Goal: Task Accomplishment & Management: Complete application form

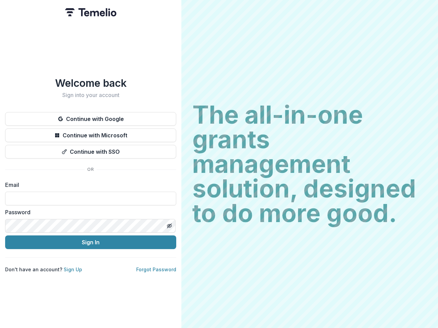
click at [219, 164] on h2 "The all-in-one grants management solution, designed to do more good." at bounding box center [309, 164] width 235 height 123
click at [91, 116] on button "Continue with Google" at bounding box center [90, 119] width 171 height 14
click at [91, 133] on button "Continue with Microsoft" at bounding box center [90, 136] width 171 height 14
click at [91, 149] on button "Continue with SSO" at bounding box center [90, 152] width 171 height 14
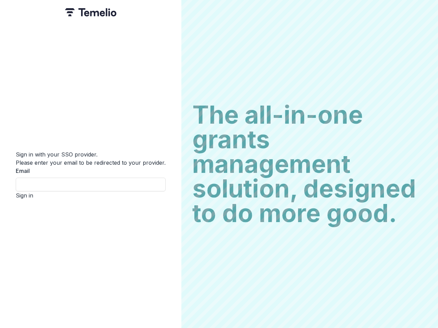
click at [169, 223] on div "Sign in with your SSO provider. Please enter your email to be redirected to you…" at bounding box center [90, 164] width 181 height 328
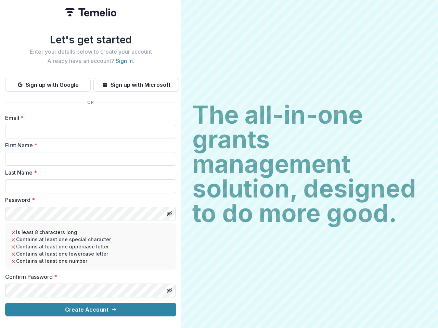
click at [219, 164] on h2 "The all-in-one grants management solution, designed to do more good." at bounding box center [309, 164] width 235 height 123
click at [48, 82] on button "Sign up with Google" at bounding box center [48, 85] width 86 height 14
click at [136, 82] on button "Sign up with Microsoft" at bounding box center [136, 85] width 86 height 14
click at [169, 212] on line "Toggle password visibility" at bounding box center [169, 214] width 4 height 4
click at [169, 289] on line "Toggle password visibility" at bounding box center [169, 291] width 4 height 4
